Goal: Check status: Check status

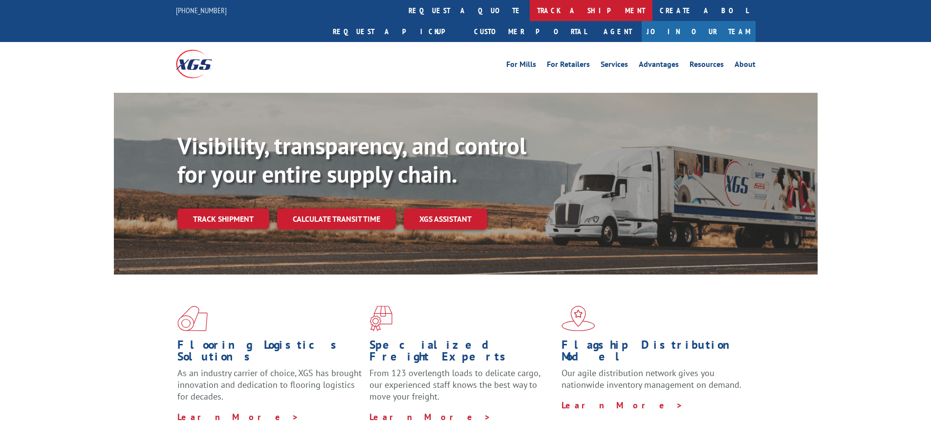
click at [530, 6] on link "track a shipment" at bounding box center [591, 10] width 123 height 21
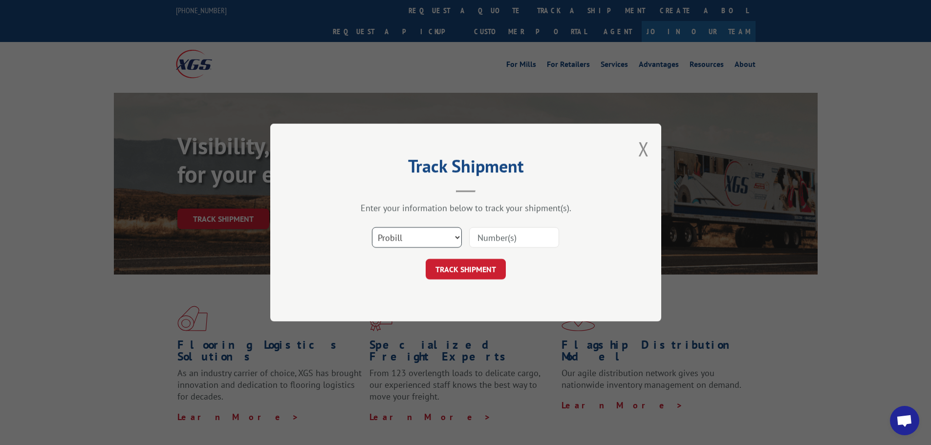
click at [410, 239] on select "Select category... Probill BOL PO" at bounding box center [417, 237] width 90 height 21
select select "bol"
click at [372, 227] on select "Select category... Probill BOL PO" at bounding box center [417, 237] width 90 height 21
click at [521, 244] on input at bounding box center [514, 237] width 90 height 21
type input "2557837"
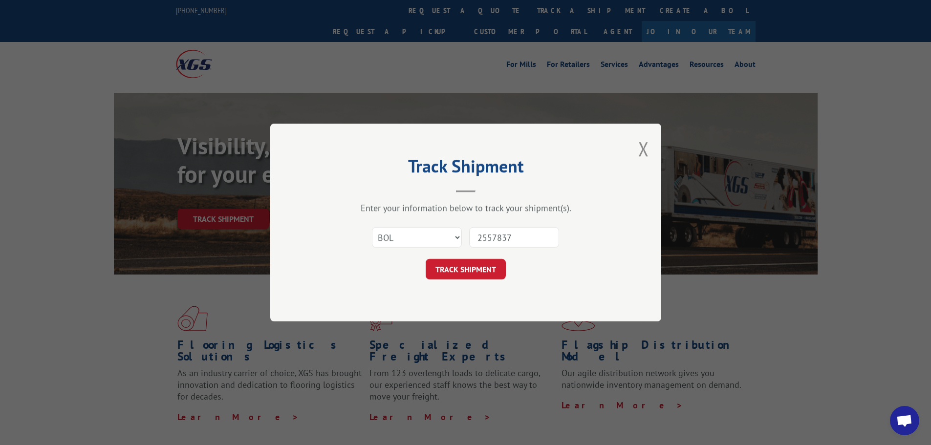
click button "TRACK SHIPMENT" at bounding box center [466, 269] width 80 height 21
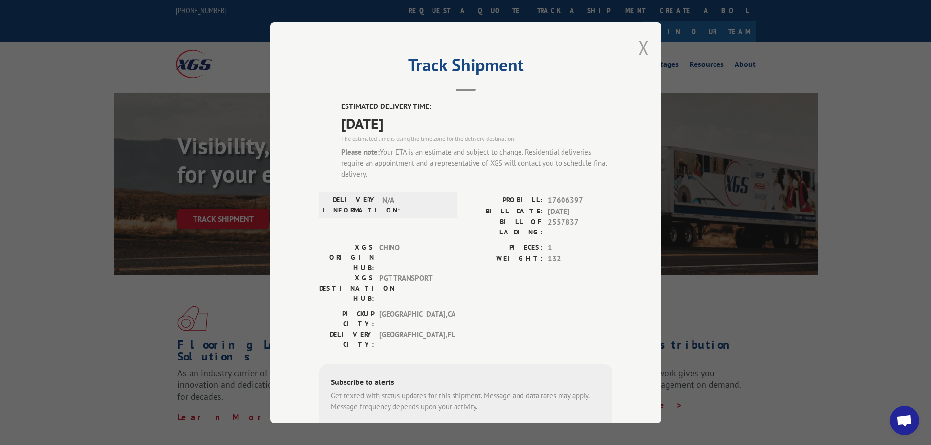
click at [643, 51] on button "Close modal" at bounding box center [643, 48] width 11 height 26
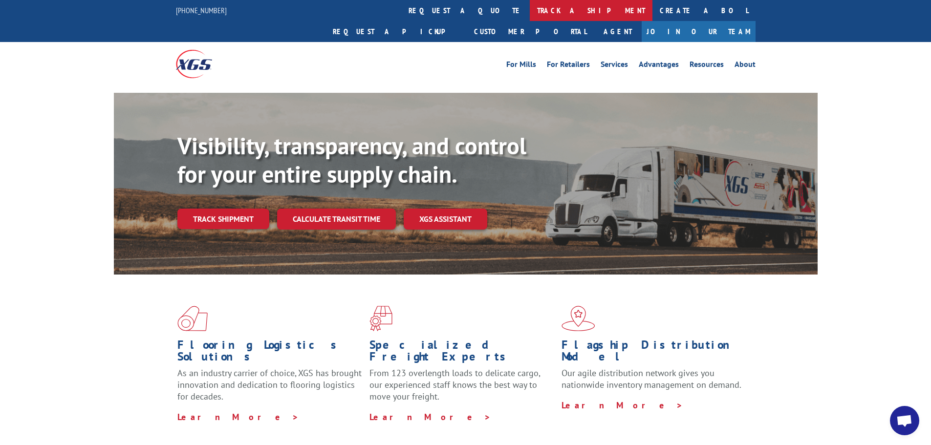
click at [530, 11] on link "track a shipment" at bounding box center [591, 10] width 123 height 21
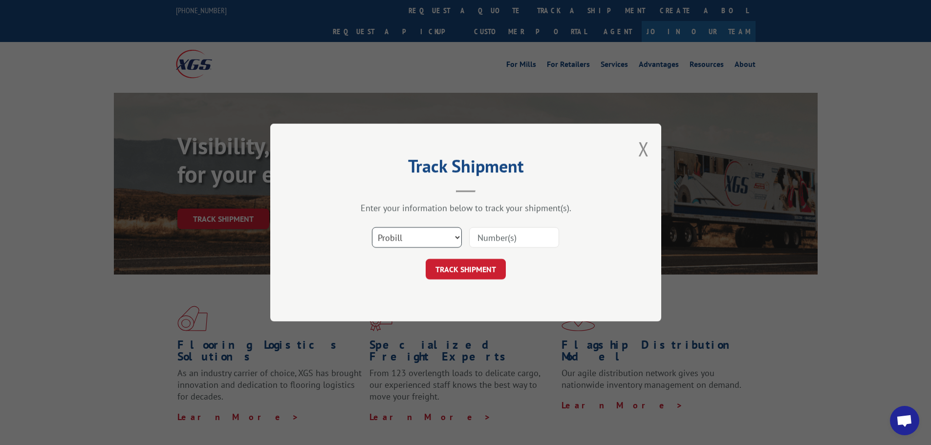
click at [448, 247] on select "Select category... Probill BOL PO" at bounding box center [417, 237] width 90 height 21
select select "bol"
click at [372, 227] on select "Select category... Probill BOL PO" at bounding box center [417, 237] width 90 height 21
click at [490, 242] on input at bounding box center [514, 237] width 90 height 21
type input "2555623"
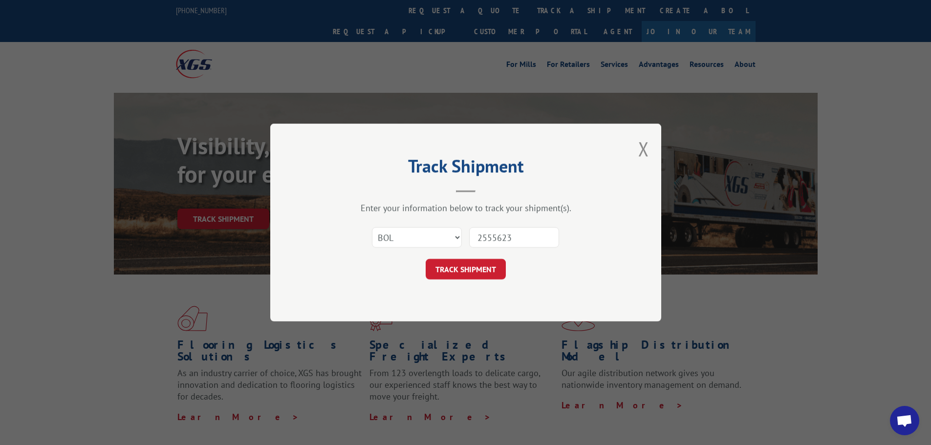
click button "TRACK SHIPMENT" at bounding box center [466, 269] width 80 height 21
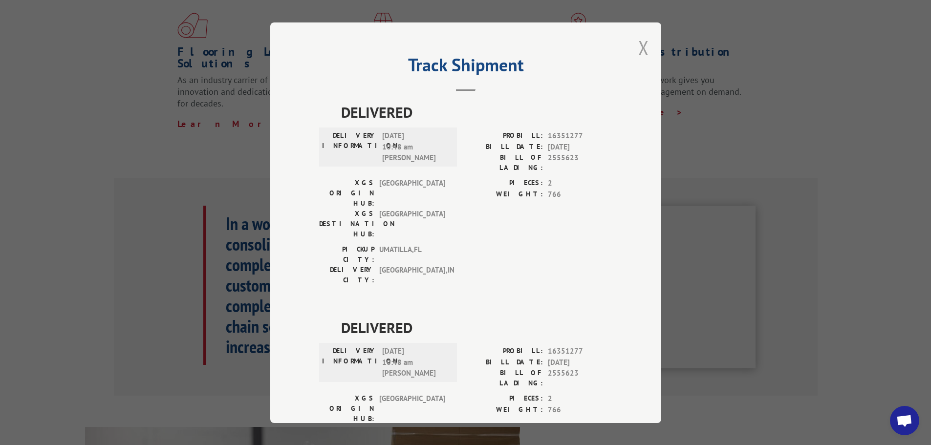
click at [640, 49] on button "Close modal" at bounding box center [643, 48] width 11 height 26
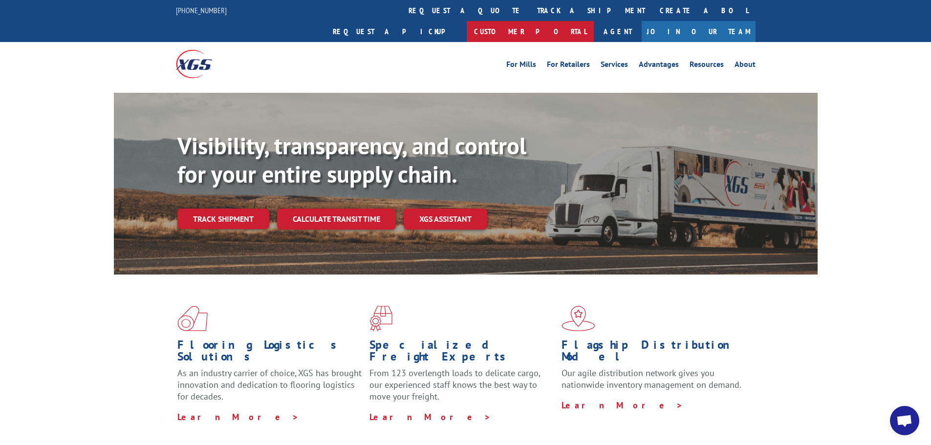
click at [594, 21] on link "Customer Portal" at bounding box center [530, 31] width 127 height 21
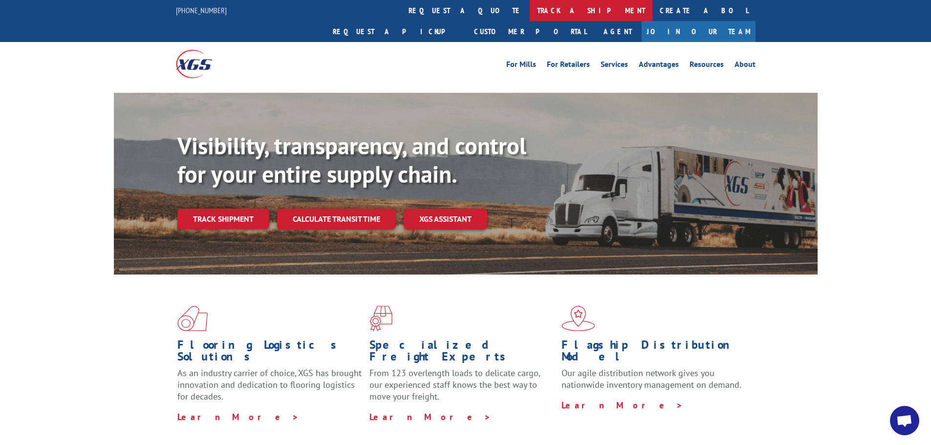
click at [530, 7] on link "track a shipment" at bounding box center [591, 10] width 123 height 21
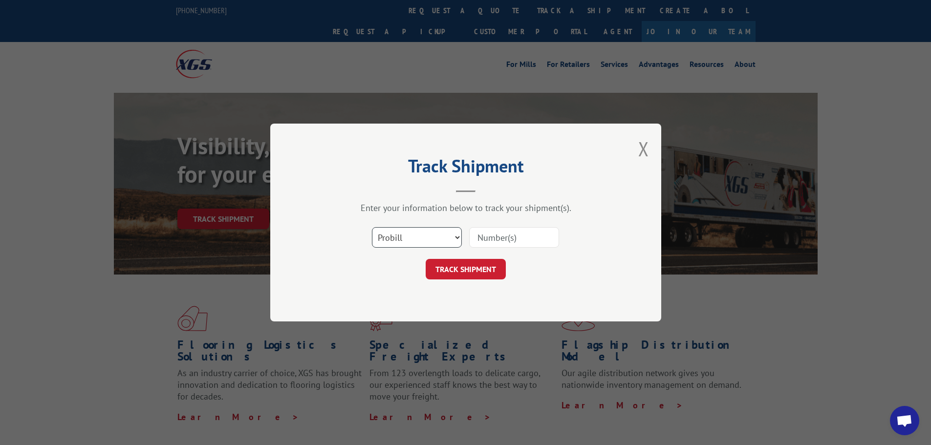
click at [429, 242] on select "Select category... Probill BOL PO" at bounding box center [417, 237] width 90 height 21
select select "bol"
click at [372, 227] on select "Select category... Probill BOL PO" at bounding box center [417, 237] width 90 height 21
click at [477, 243] on input at bounding box center [514, 237] width 90 height 21
type input "2557372"
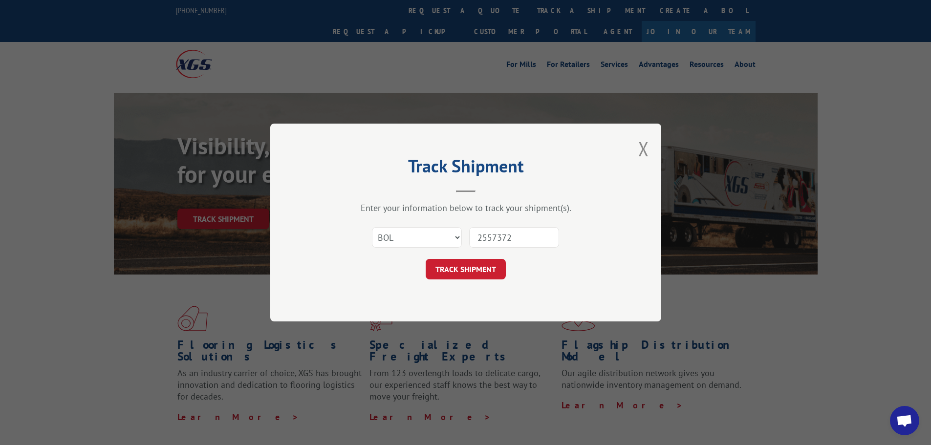
click button "TRACK SHIPMENT" at bounding box center [466, 269] width 80 height 21
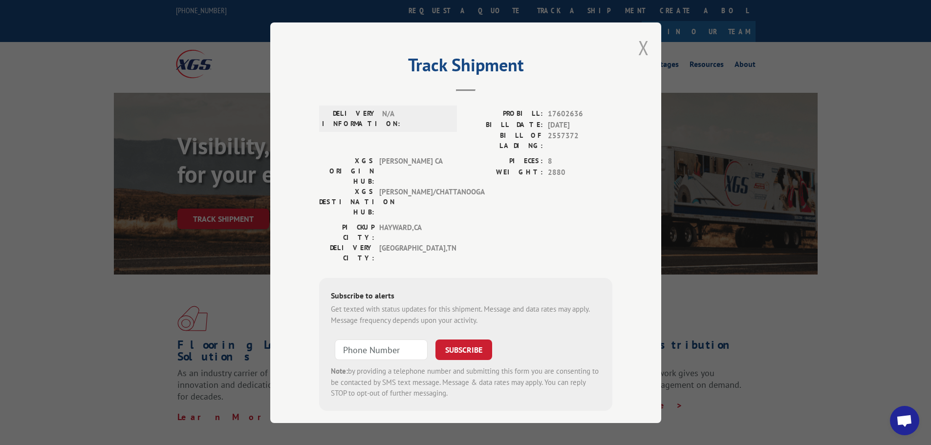
click at [640, 49] on button "Close modal" at bounding box center [643, 48] width 11 height 26
